Goal: Register for event/course

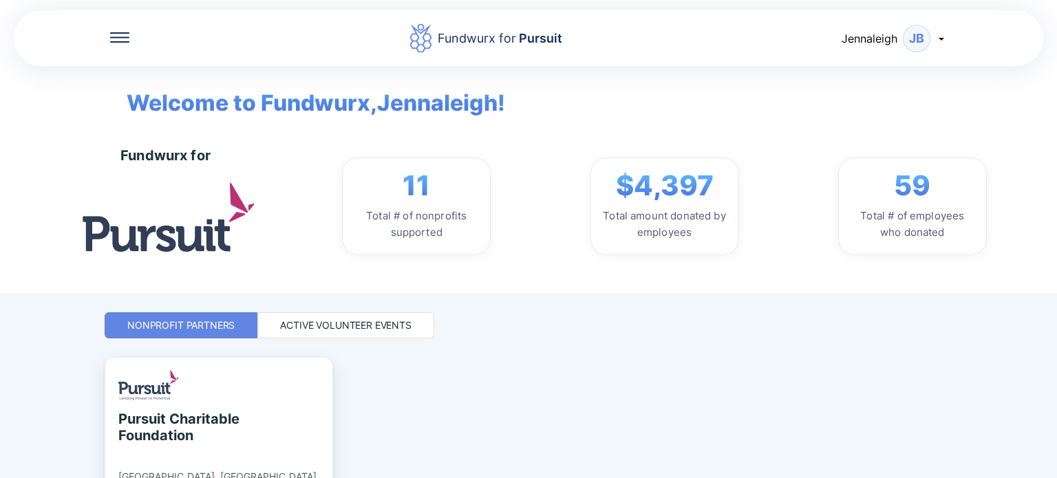
click at [392, 321] on div "Active Volunteer Events" at bounding box center [345, 326] width 131 height 14
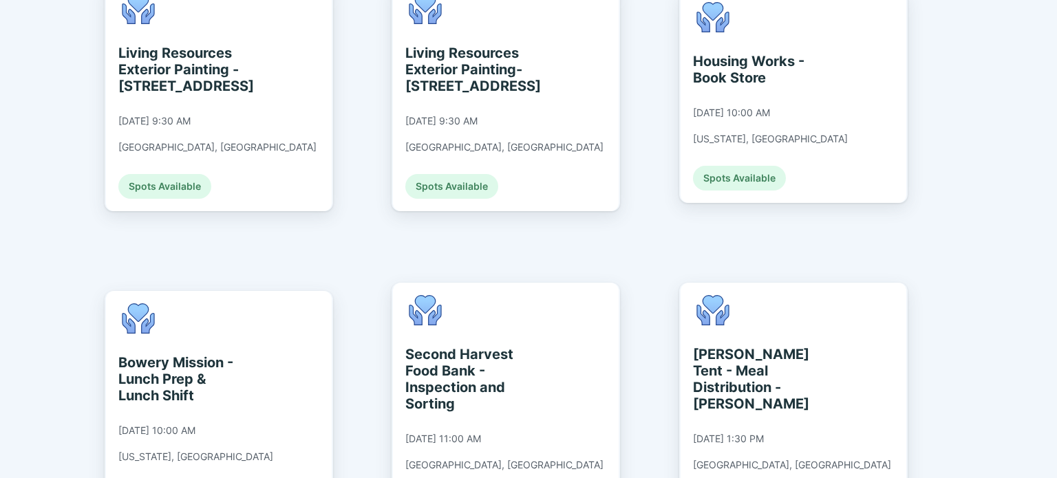
scroll to position [1660, 0]
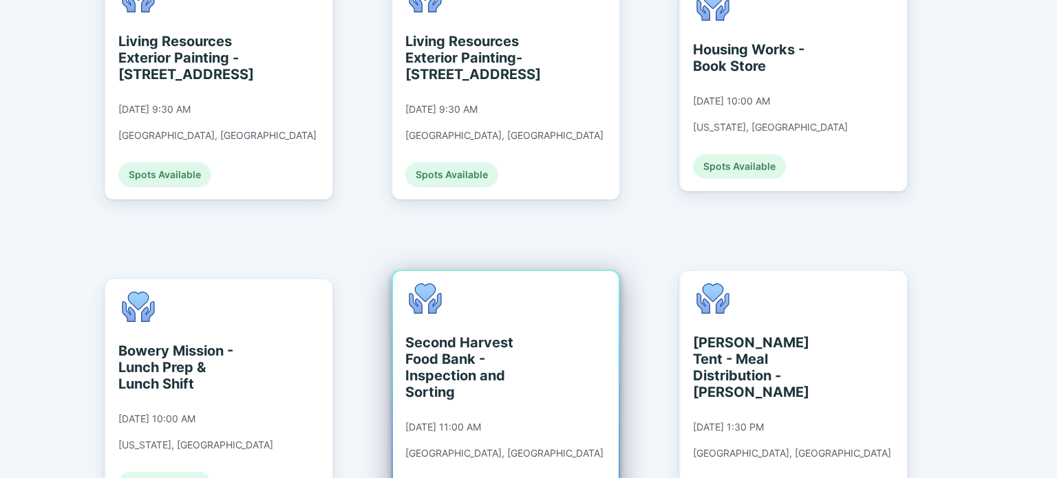
click at [551, 320] on div "Second Harvest Food Bank - Inspection and Sorting [DATE] 11:00 AM [GEOGRAPHIC_D…" at bounding box center [506, 394] width 226 height 246
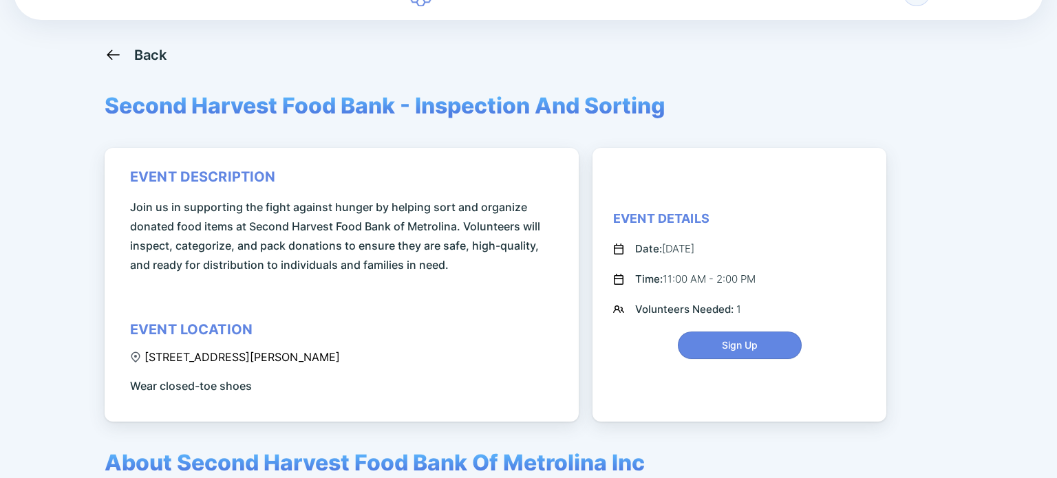
scroll to position [30, 0]
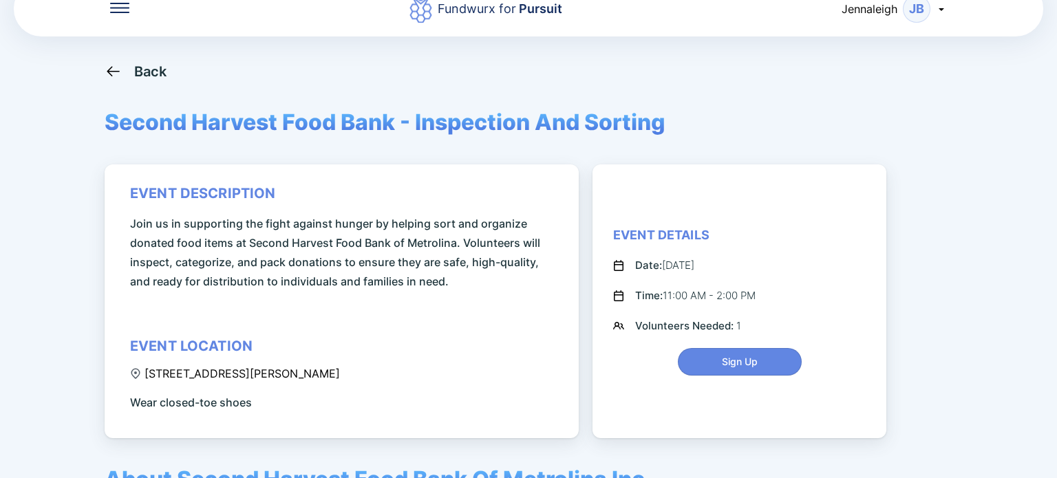
click at [150, 69] on div "Back" at bounding box center [150, 71] width 33 height 17
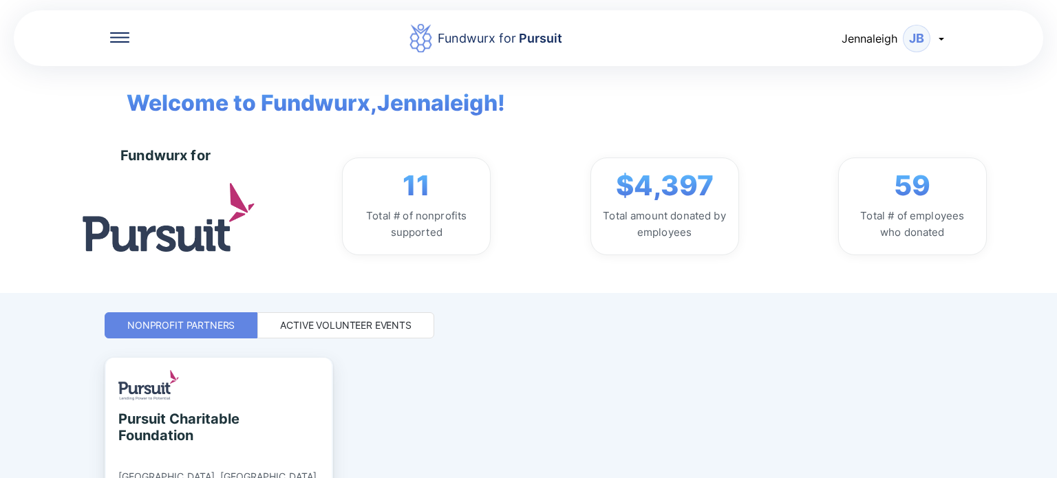
scroll to position [118, 0]
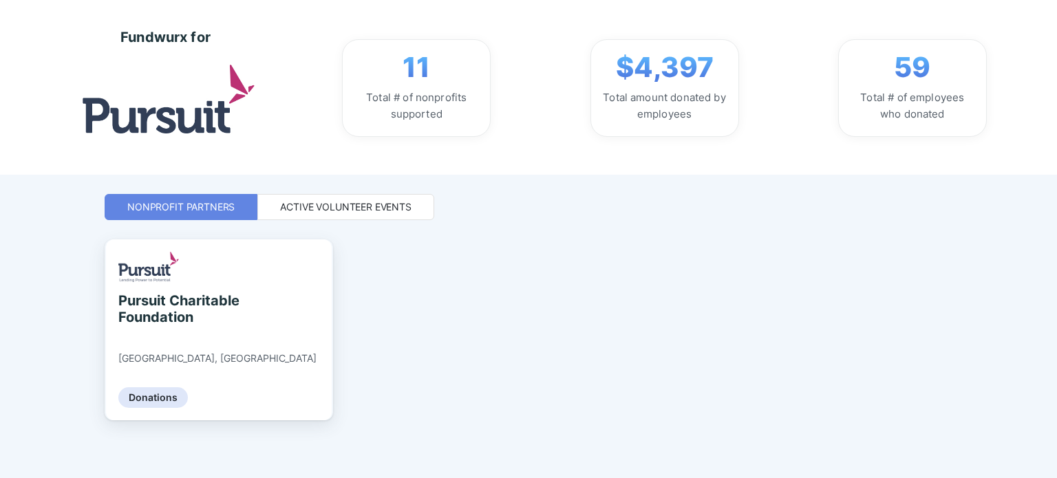
click at [372, 208] on div "Active Volunteer Events" at bounding box center [345, 207] width 131 height 14
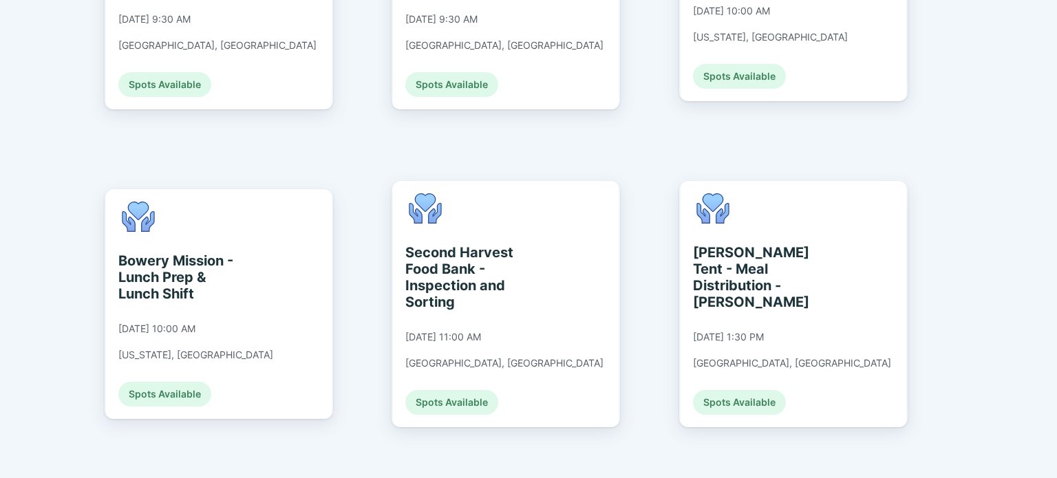
scroll to position [1749, 0]
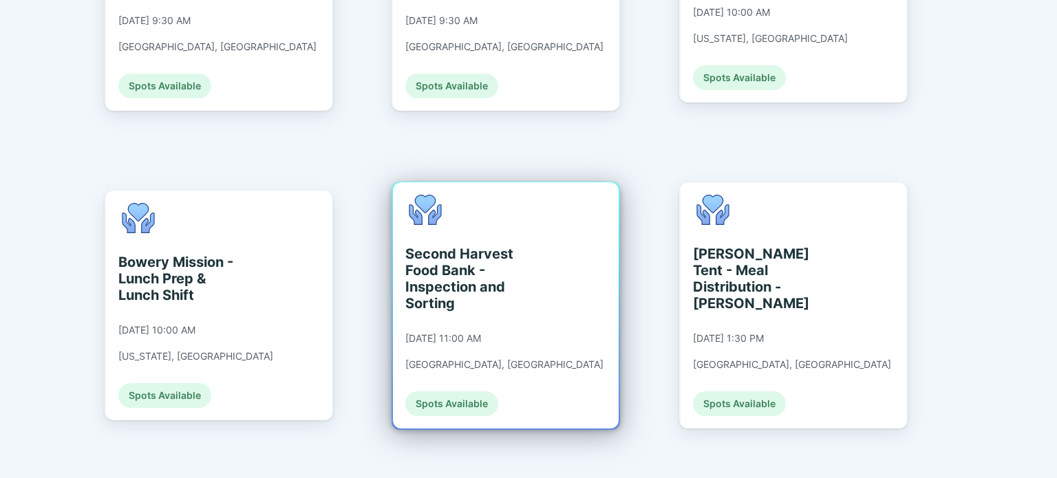
click at [514, 258] on div "Second Harvest Food Bank - Inspection and Sorting [DATE] 11:00 AM [GEOGRAPHIC_D…" at bounding box center [504, 306] width 198 height 222
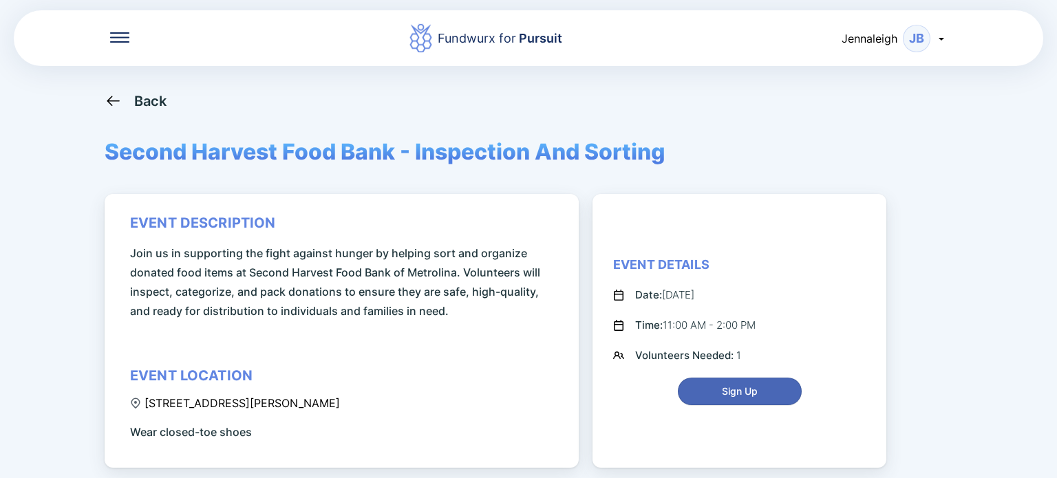
click at [746, 394] on span "Sign Up" at bounding box center [740, 392] width 36 height 14
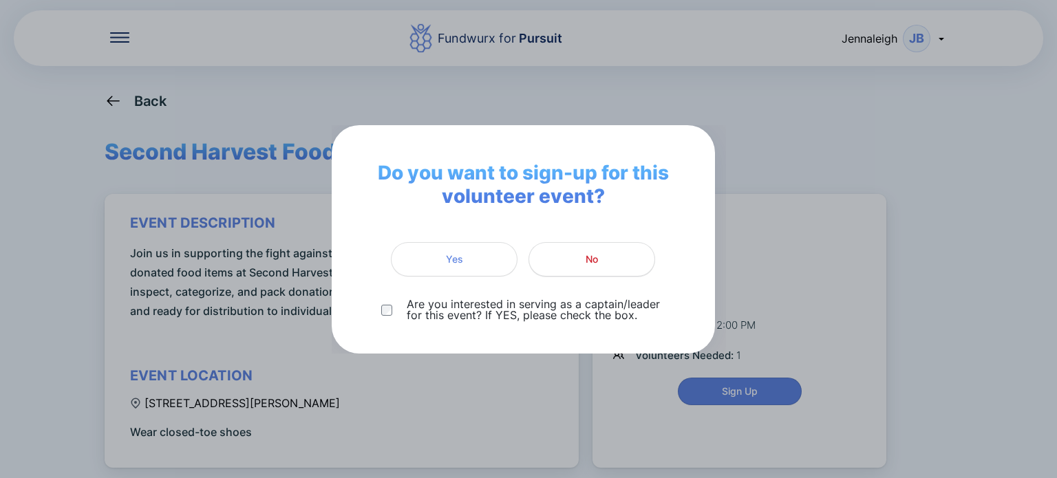
click at [621, 263] on span "No" at bounding box center [592, 260] width 109 height 14
